Goal: Use online tool/utility: Utilize a website feature to perform a specific function

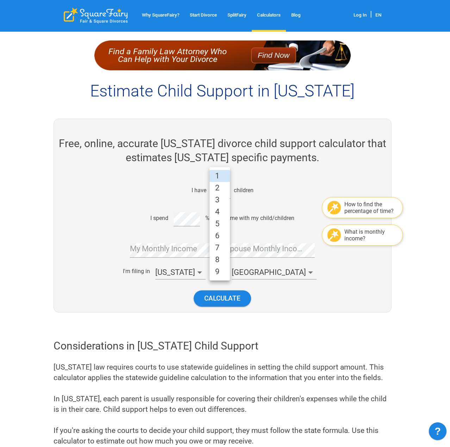
click at [222, 186] on li "2" at bounding box center [220, 188] width 20 height 12
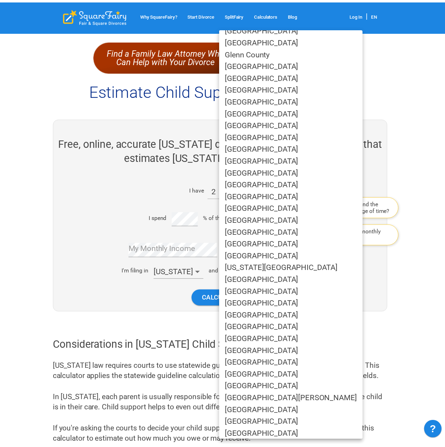
scroll to position [106, 0]
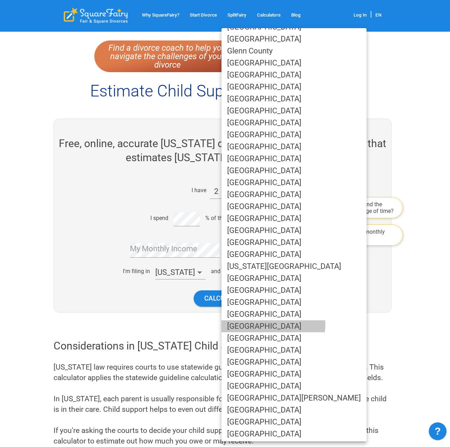
click at [273, 325] on li "[GEOGRAPHIC_DATA]" at bounding box center [294, 327] width 145 height 12
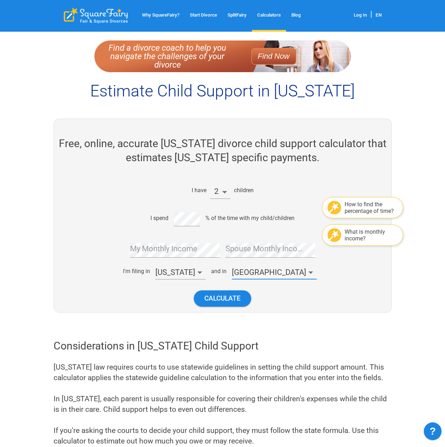
click at [168, 247] on div "My Monthly Income" at bounding box center [175, 248] width 90 height 20
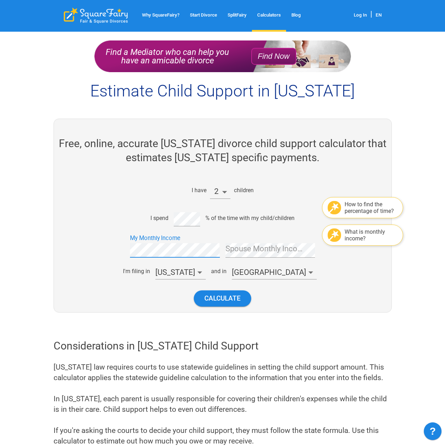
click at [367, 236] on div "What is monthly income?" at bounding box center [371, 235] width 53 height 13
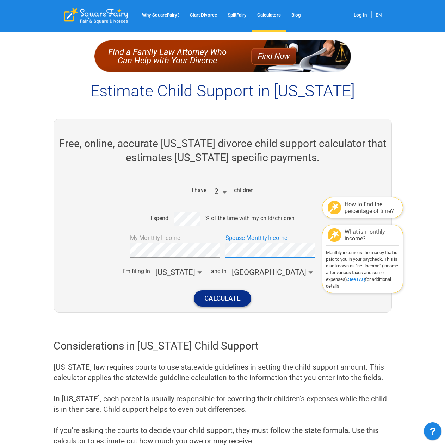
click at [236, 297] on button "Calculate" at bounding box center [222, 299] width 57 height 16
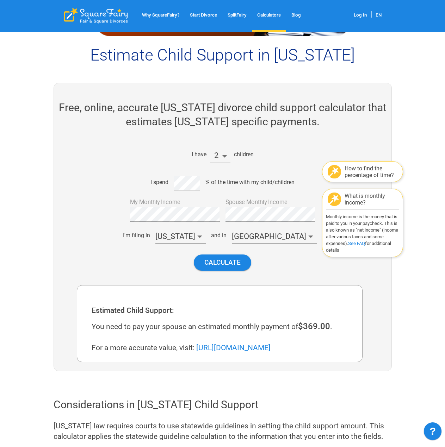
scroll to position [141, 0]
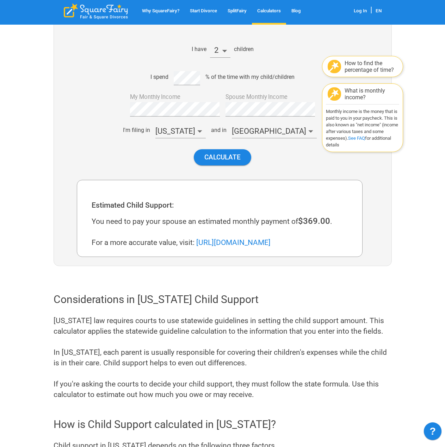
click at [110, 125] on div "I'm filing in [US_STATE] and in [GEOGRAPHIC_DATA]" at bounding box center [220, 130] width 286 height 17
click at [104, 102] on div at bounding box center [101, 104] width 48 height 26
